Goal: Information Seeking & Learning: Find specific fact

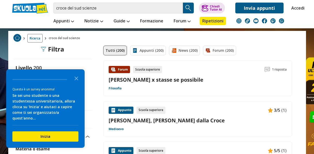
scroll to position [23, 0]
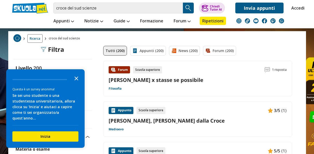
click at [73, 83] on icon "Close the survey" at bounding box center [76, 78] width 10 height 10
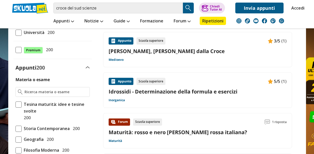
scroll to position [92, 0]
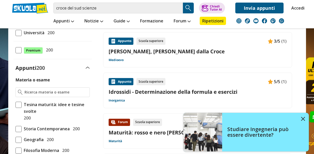
click at [191, 6] on img "Search Button" at bounding box center [188, 8] width 8 height 8
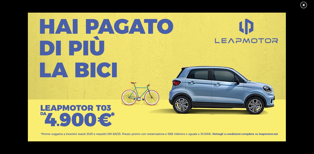
drag, startPoint x: 306, startPoint y: 3, endPoint x: 302, endPoint y: 9, distance: 7.0
click at [305, 4] on link at bounding box center [306, 5] width 13 height 8
